Goal: Information Seeking & Learning: Learn about a topic

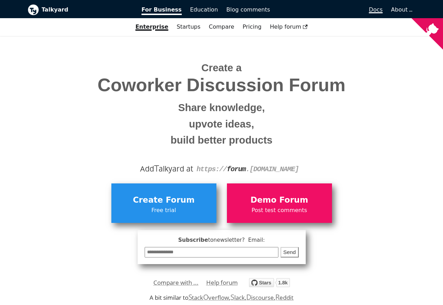
click at [379, 10] on span "Docs" at bounding box center [375, 9] width 14 height 7
